Goal: Information Seeking & Learning: Learn about a topic

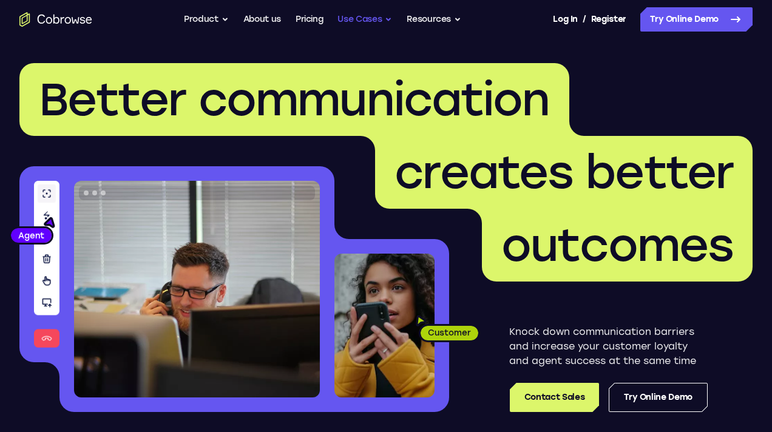
click at [368, 20] on button "Use Cases" at bounding box center [364, 19] width 55 height 24
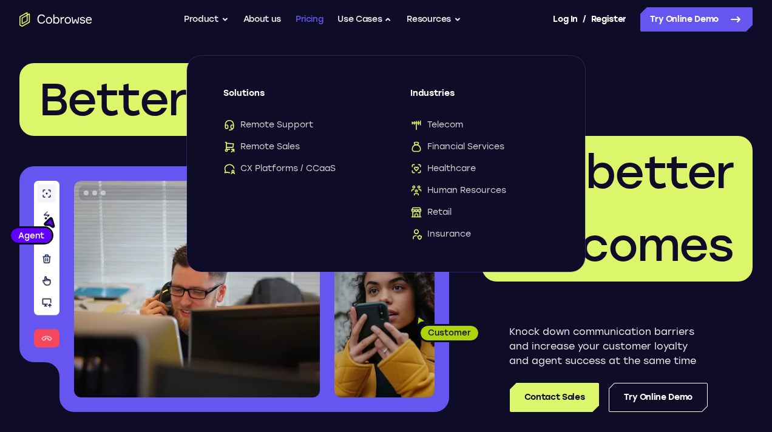
click at [306, 19] on link "Pricing" at bounding box center [310, 19] width 28 height 24
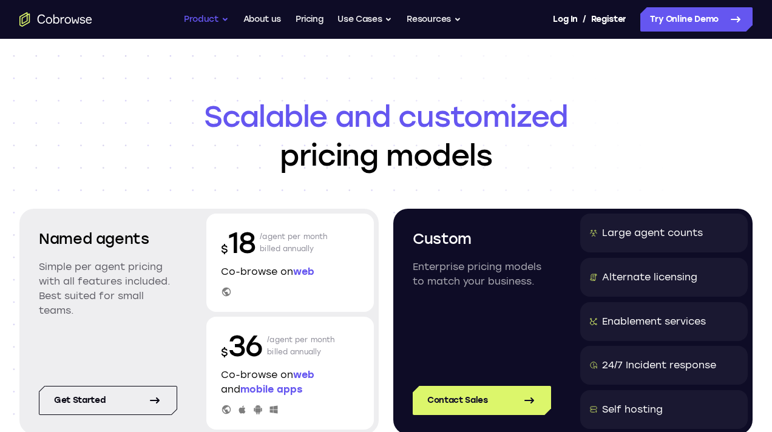
click at [200, 21] on button "Product" at bounding box center [206, 19] width 45 height 24
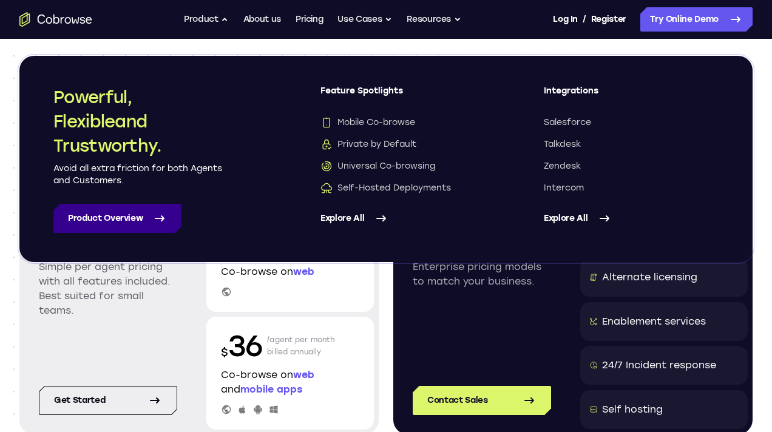
click at [118, 218] on link "Product Overview" at bounding box center [117, 218] width 128 height 29
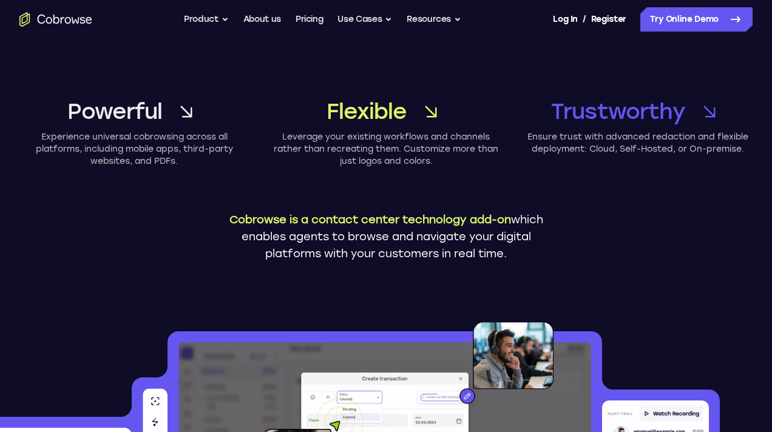
click at [130, 224] on div "Powerful Experience universal cobrowsing across all platforms, including mobile…" at bounding box center [386, 175] width 772 height 272
drag, startPoint x: 550, startPoint y: 145, endPoint x: 632, endPoint y: 143, distance: 82.5
click at [633, 144] on p "Ensure trust with advanced redaction and flexible deployment: Cloud, Self-Hoste…" at bounding box center [637, 143] width 230 height 24
click at [620, 188] on div "Powerful Experience universal cobrowsing across all platforms, including mobile…" at bounding box center [386, 175] width 772 height 272
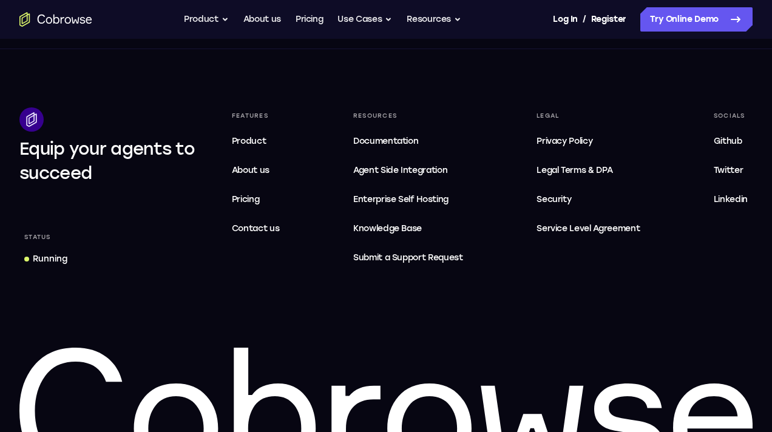
scroll to position [4696, 0]
